Goal: Task Accomplishment & Management: Manage account settings

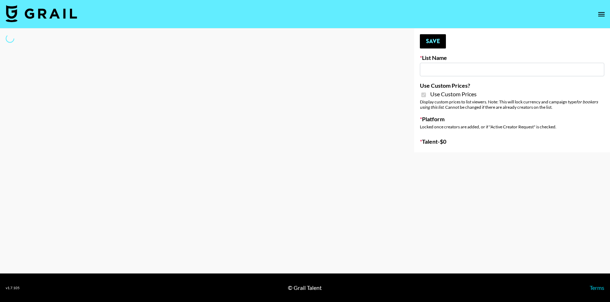
type input "Hetras"
checkbox input "true"
select select "Brand"
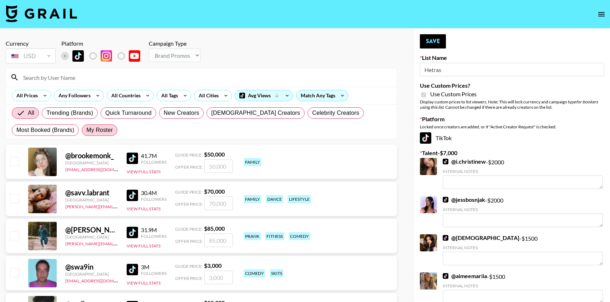
click at [108, 130] on span "My Roster" at bounding box center [99, 130] width 26 height 9
click at [86, 130] on input "My Roster" at bounding box center [86, 130] width 0 height 0
radio input "true"
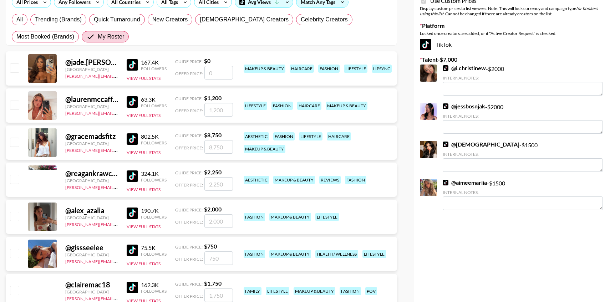
scroll to position [66, 0]
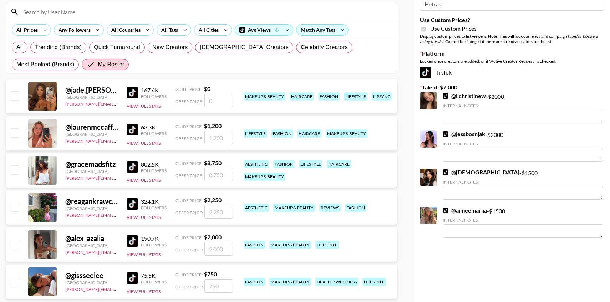
click at [15, 171] on input "checkbox" at bounding box center [14, 170] width 9 height 9
checkbox input "true"
type input "8750"
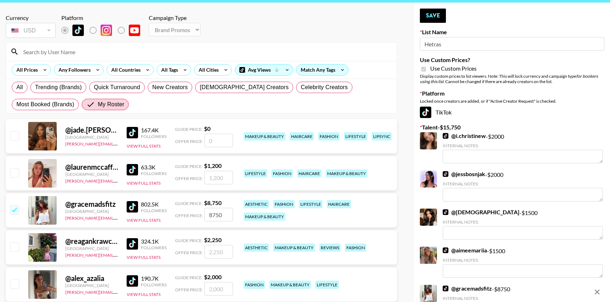
scroll to position [0, 0]
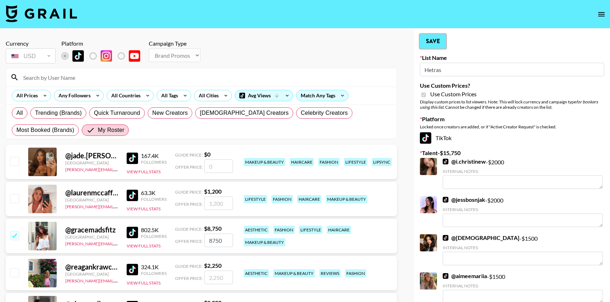
click at [437, 40] on button "Save" at bounding box center [433, 41] width 26 height 14
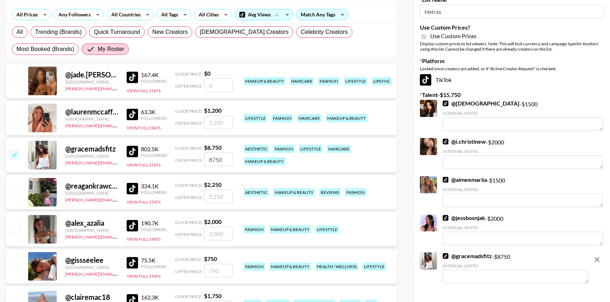
scroll to position [138, 0]
